Goal: Task Accomplishment & Management: Complete application form

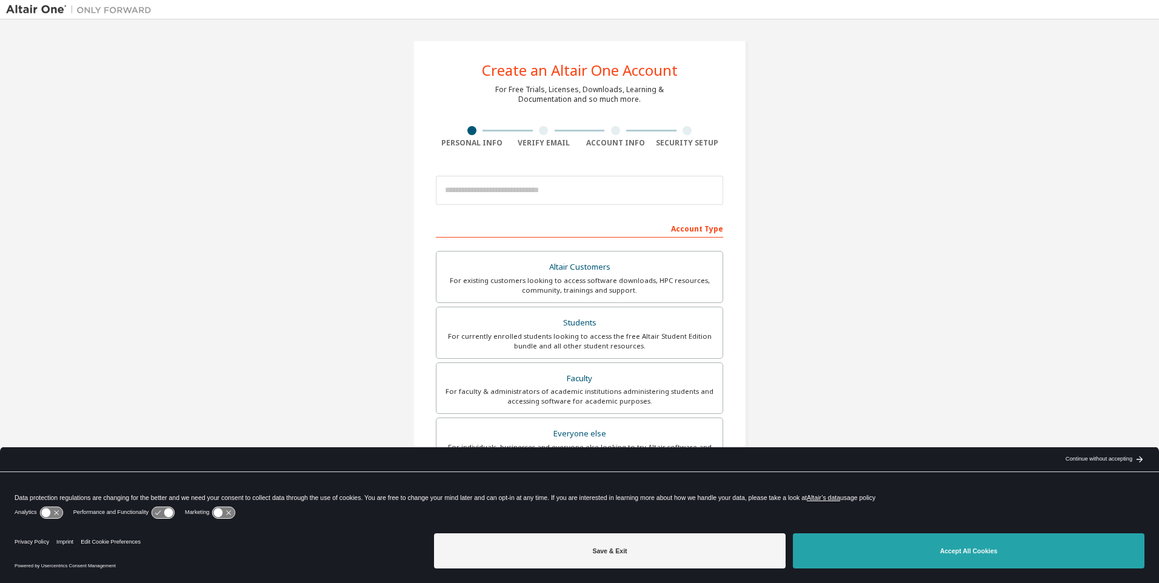
click at [858, 550] on button "Accept All Cookies" at bounding box center [969, 550] width 352 height 35
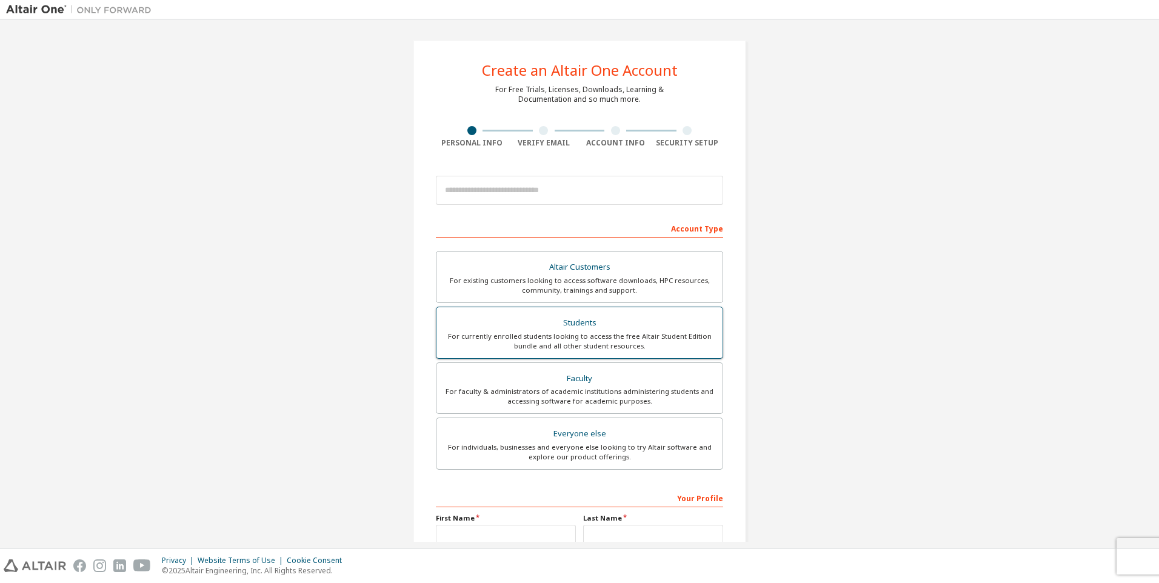
click at [607, 341] on div "For currently enrolled students looking to access the free Altair Student Editi…" at bounding box center [580, 341] width 272 height 19
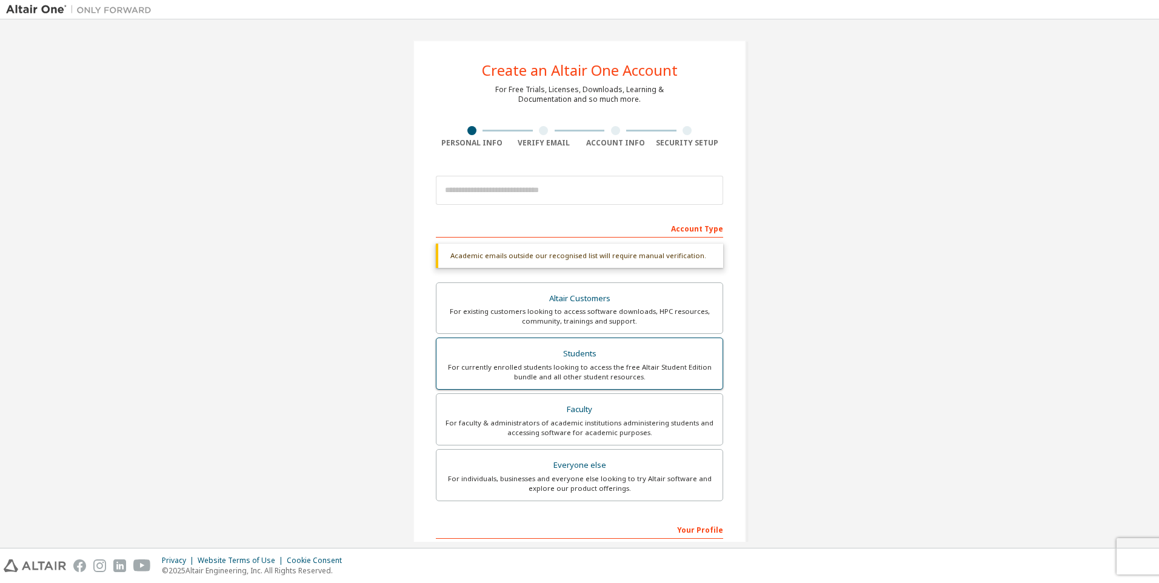
click at [562, 361] on div "Students" at bounding box center [580, 353] width 272 height 17
